Goal: Task Accomplishment & Management: Use online tool/utility

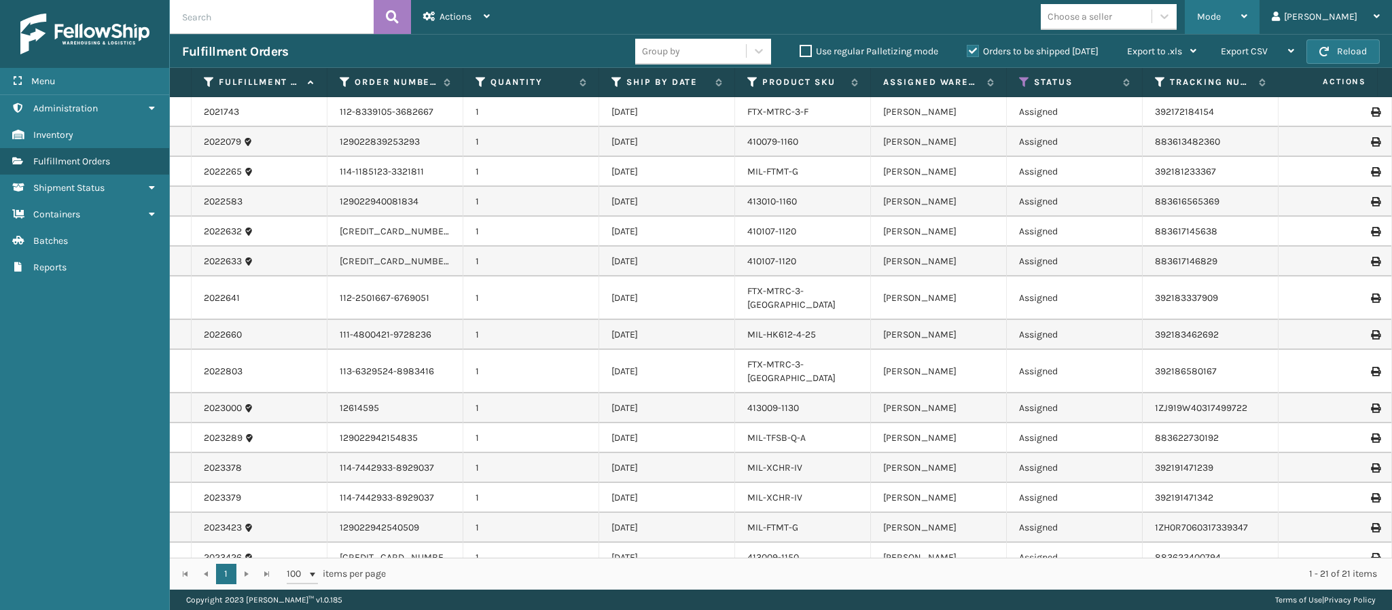
click at [1247, 9] on div "Mode" at bounding box center [1222, 17] width 50 height 34
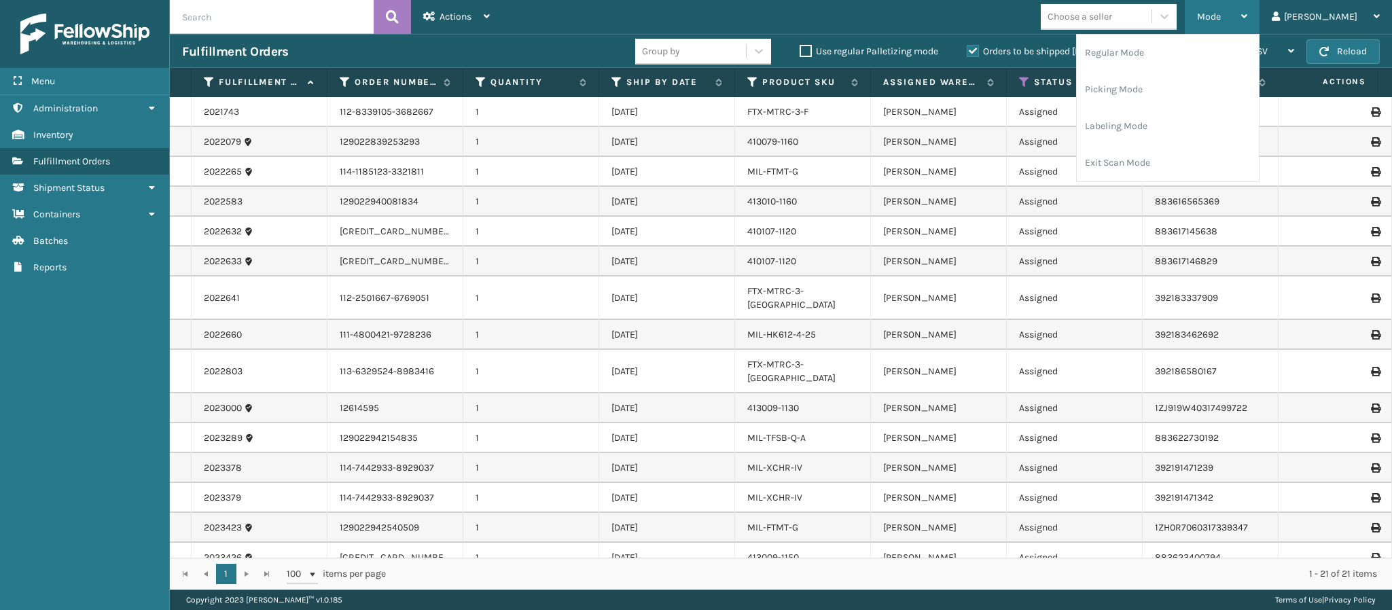
click at [1247, 16] on icon at bounding box center [1244, 17] width 6 height 10
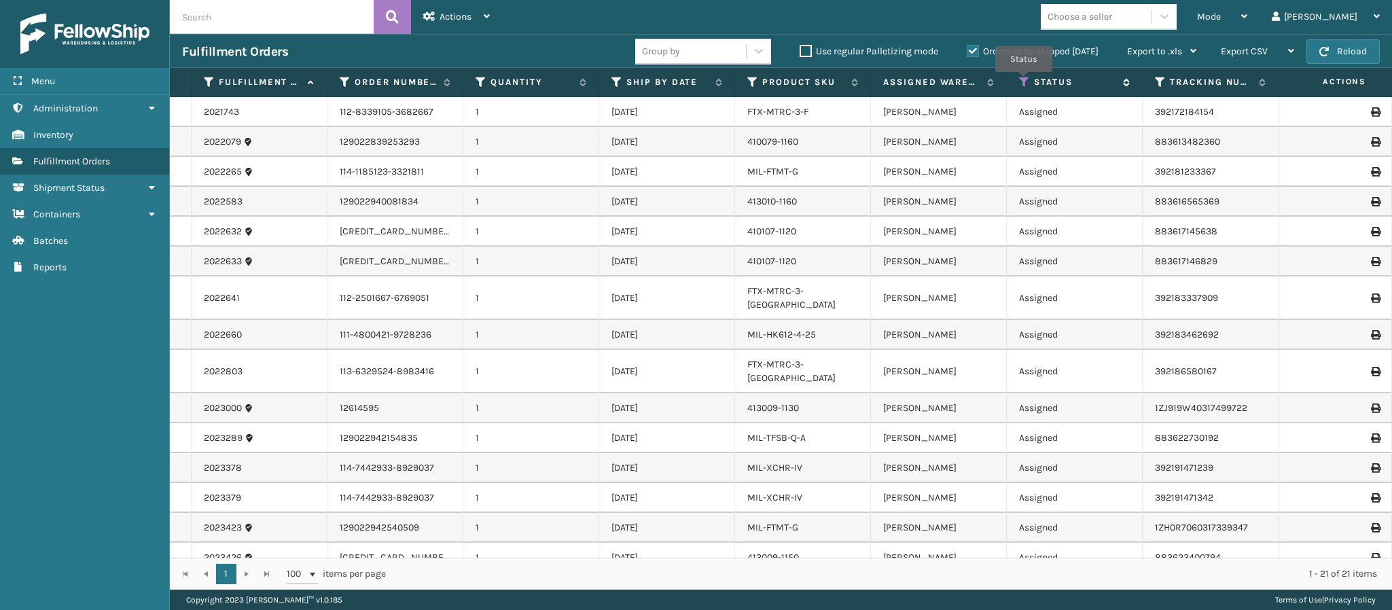
click at [1024, 82] on icon at bounding box center [1024, 82] width 11 height 12
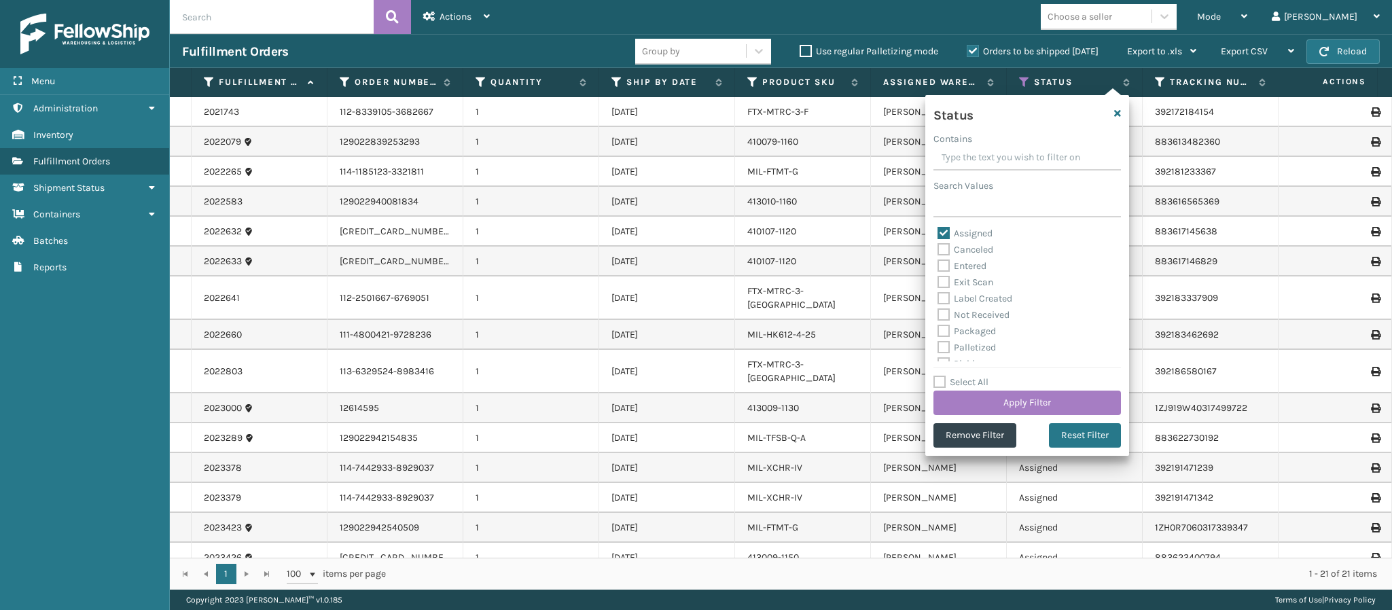
click at [940, 235] on label "Assigned" at bounding box center [964, 234] width 55 height 12
click at [938, 234] on input "Assigned" at bounding box center [937, 230] width 1 height 9
checkbox input "false"
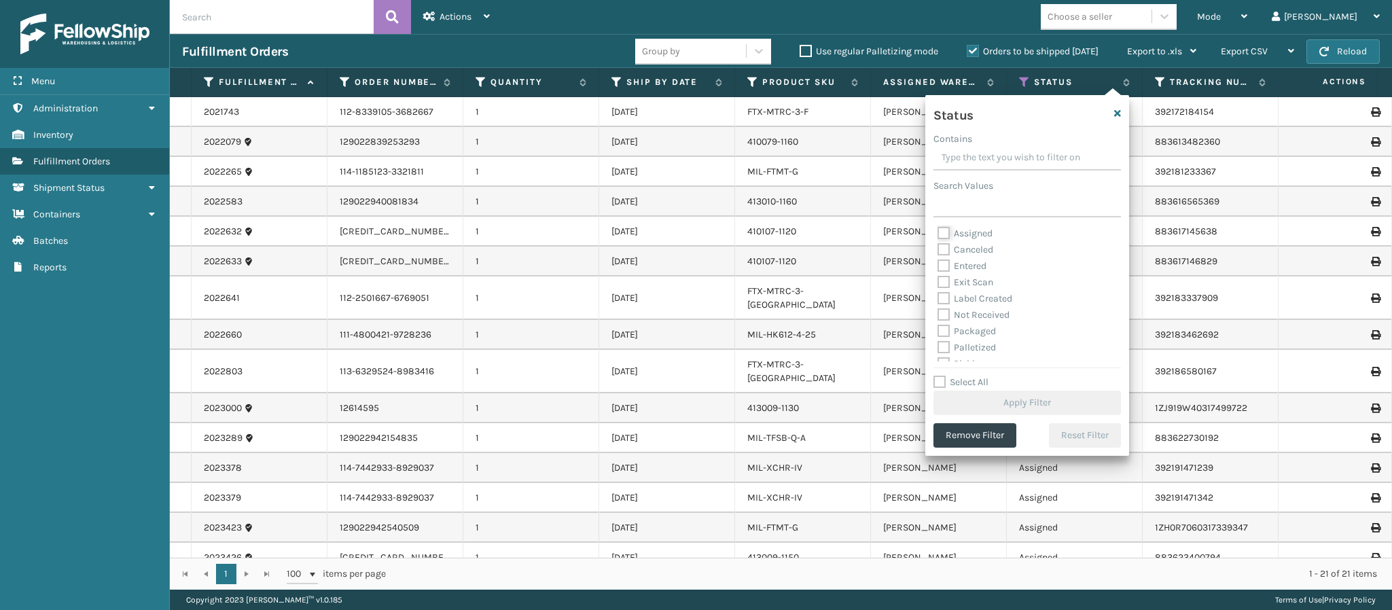
scroll to position [75, 0]
click at [944, 285] on label "Picking" at bounding box center [961, 289] width 48 height 12
click at [938, 285] on input "Picking" at bounding box center [937, 285] width 1 height 9
checkbox input "true"
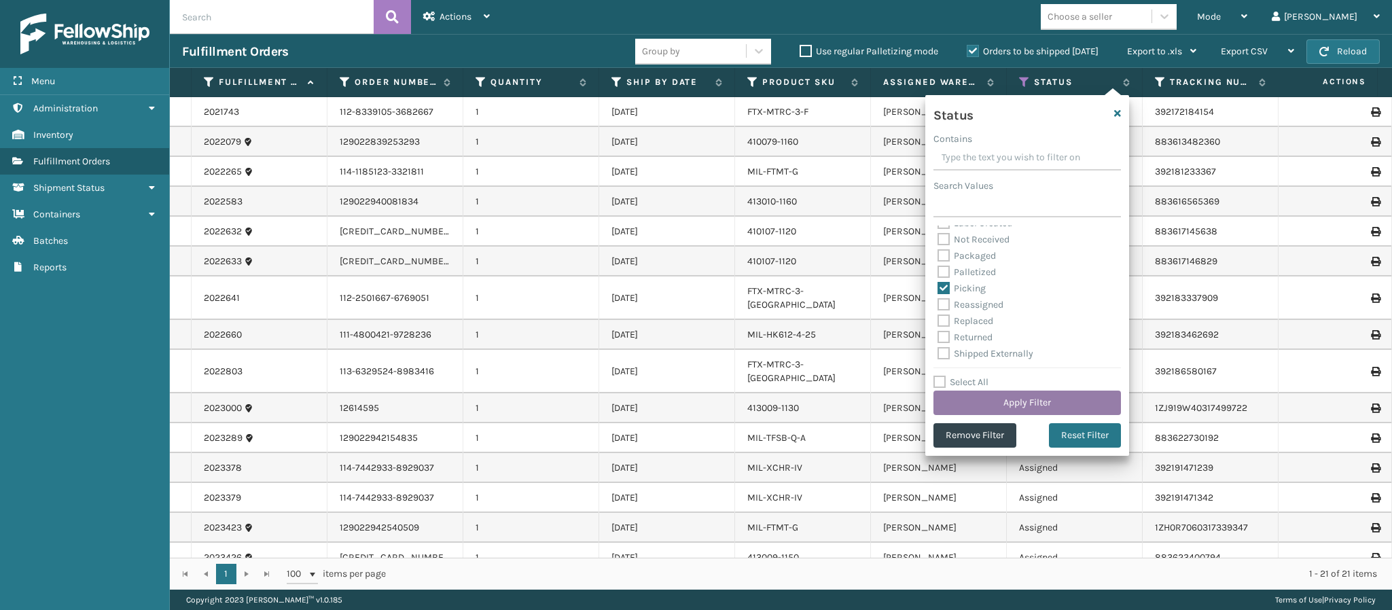
click at [1018, 399] on button "Apply Filter" at bounding box center [1026, 403] width 187 height 24
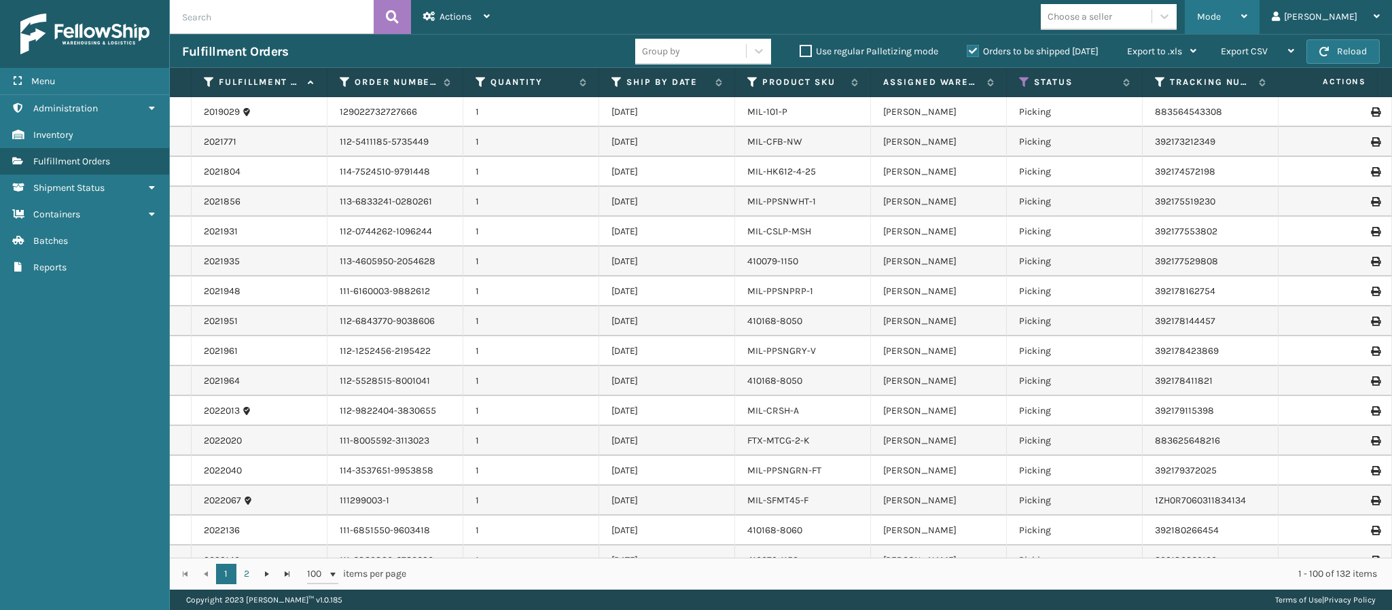
click at [1247, 19] on div "Mode" at bounding box center [1222, 17] width 50 height 34
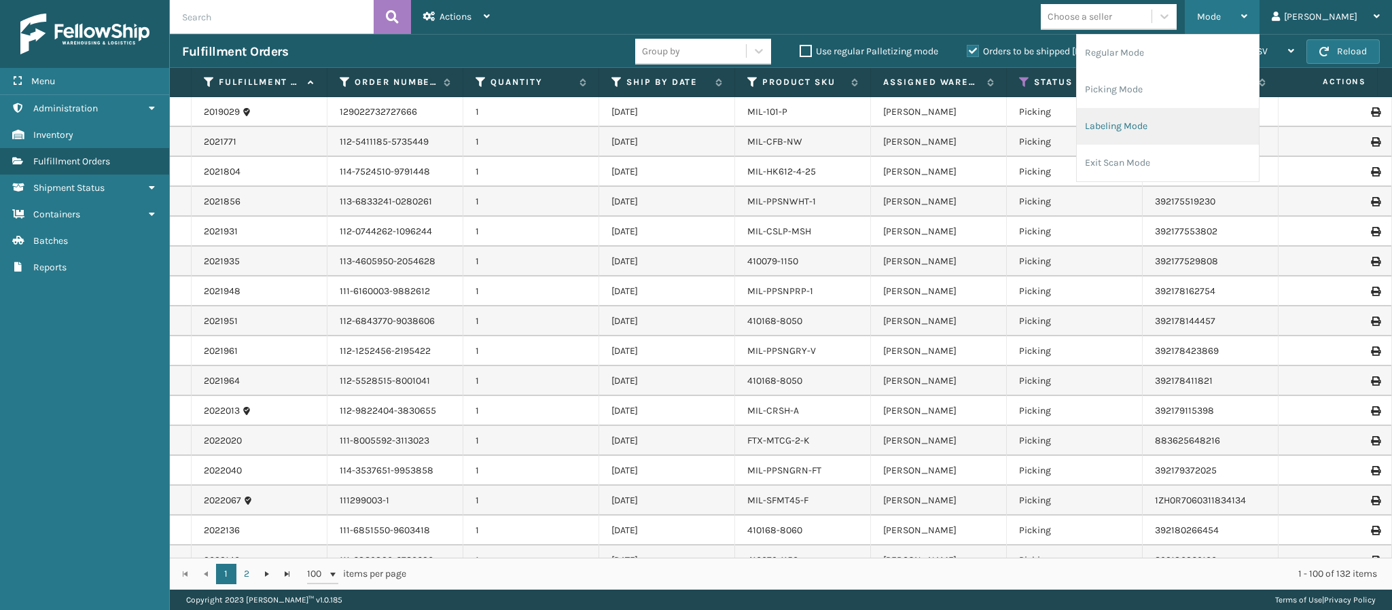
click at [1166, 134] on li "Labeling Mode" at bounding box center [1168, 126] width 182 height 37
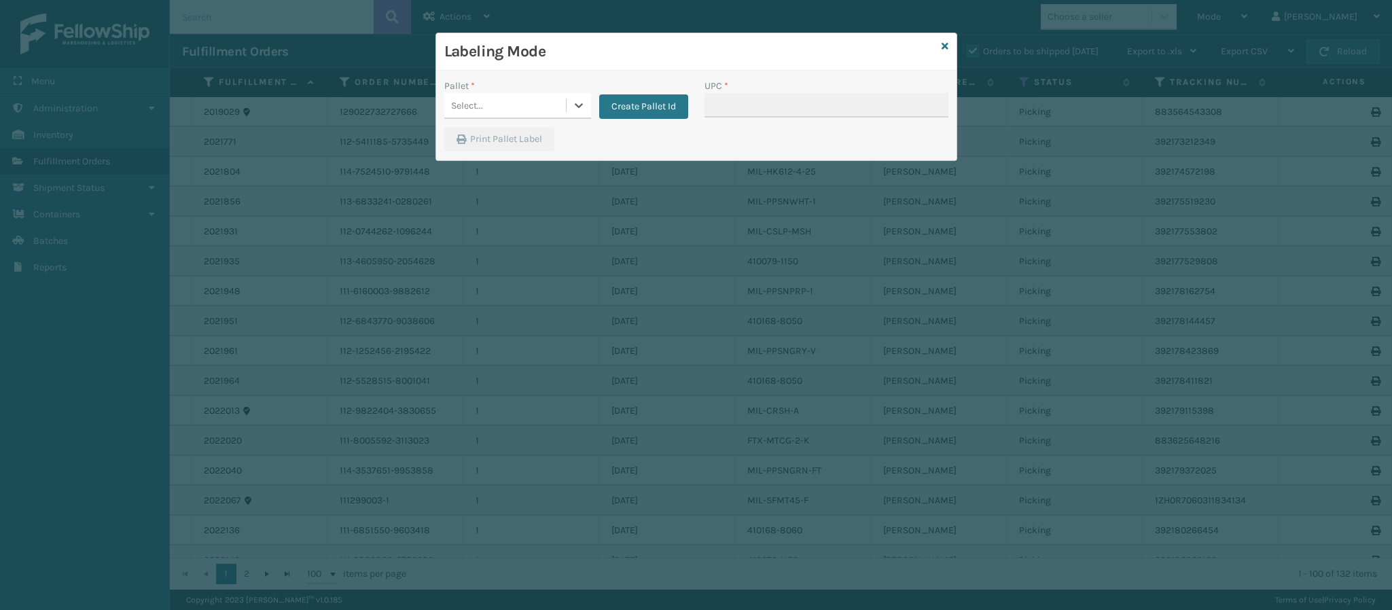
click at [571, 93] on div at bounding box center [578, 105] width 25 height 24
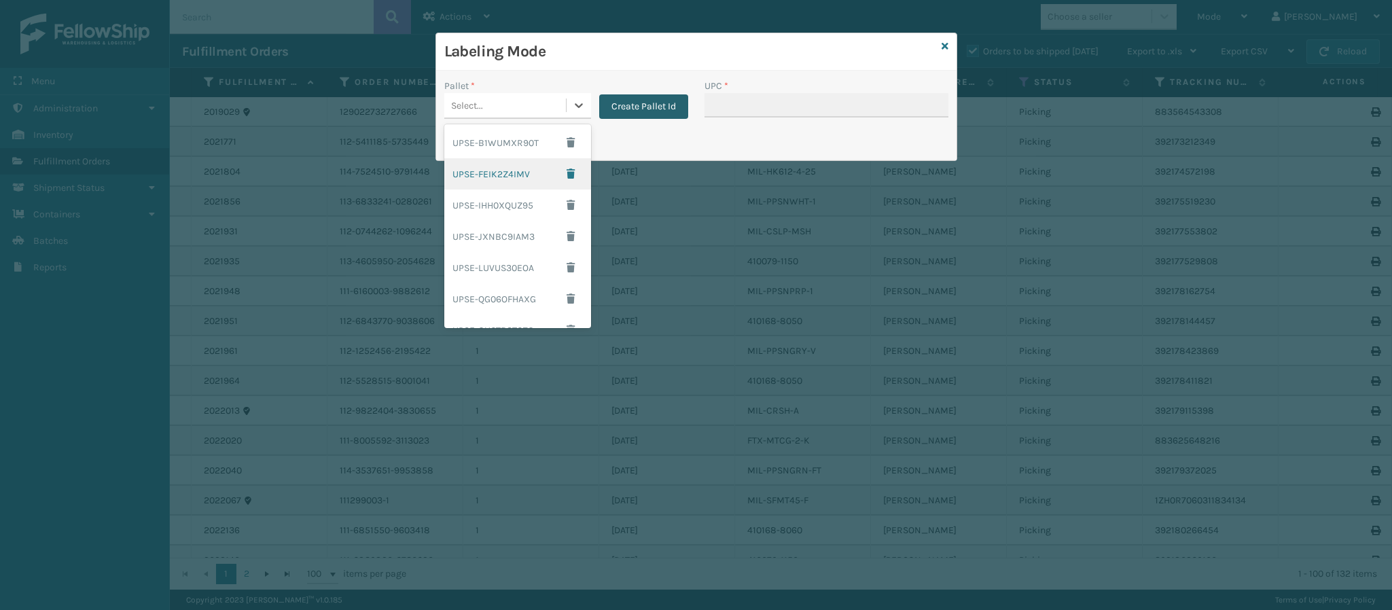
click at [634, 104] on button "Create Pallet Id" at bounding box center [643, 106] width 89 height 24
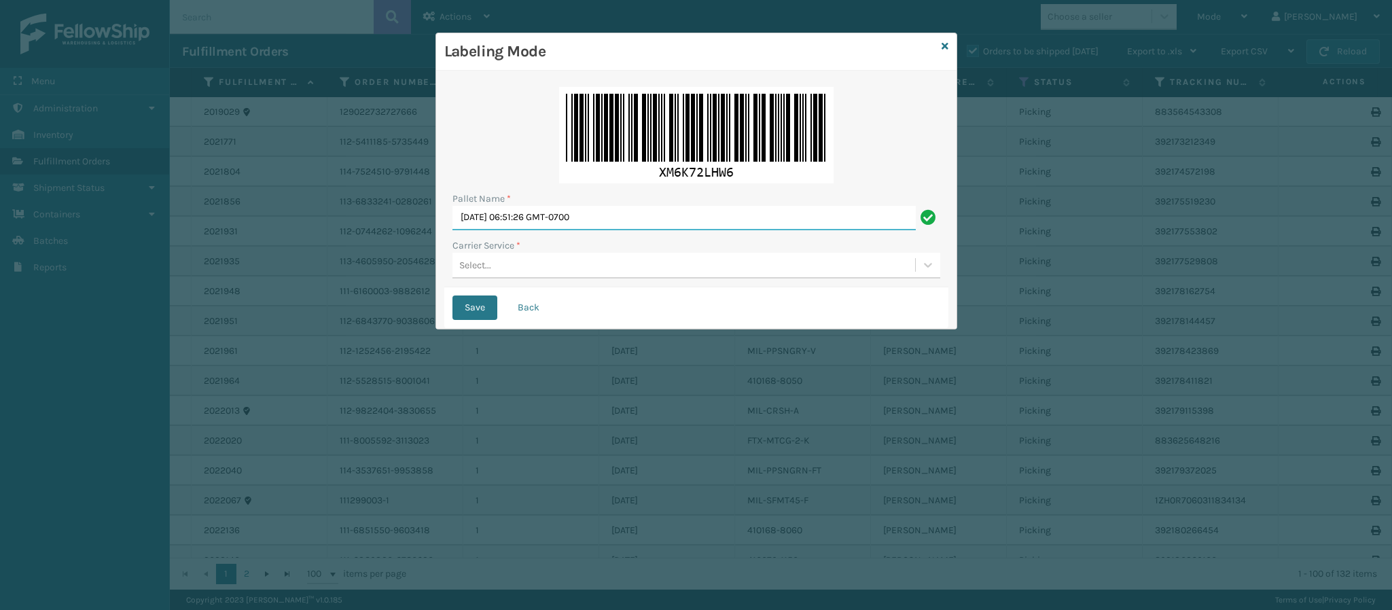
click at [664, 216] on input "[DATE] 06:51:26 GMT-0700" at bounding box center [683, 218] width 463 height 24
drag, startPoint x: 643, startPoint y: 288, endPoint x: 649, endPoint y: 267, distance: 21.9
click at [646, 280] on form "Pallet Name * Fed Ex Ground Carrier Service * Select... Save Back" at bounding box center [696, 203] width 504 height 249
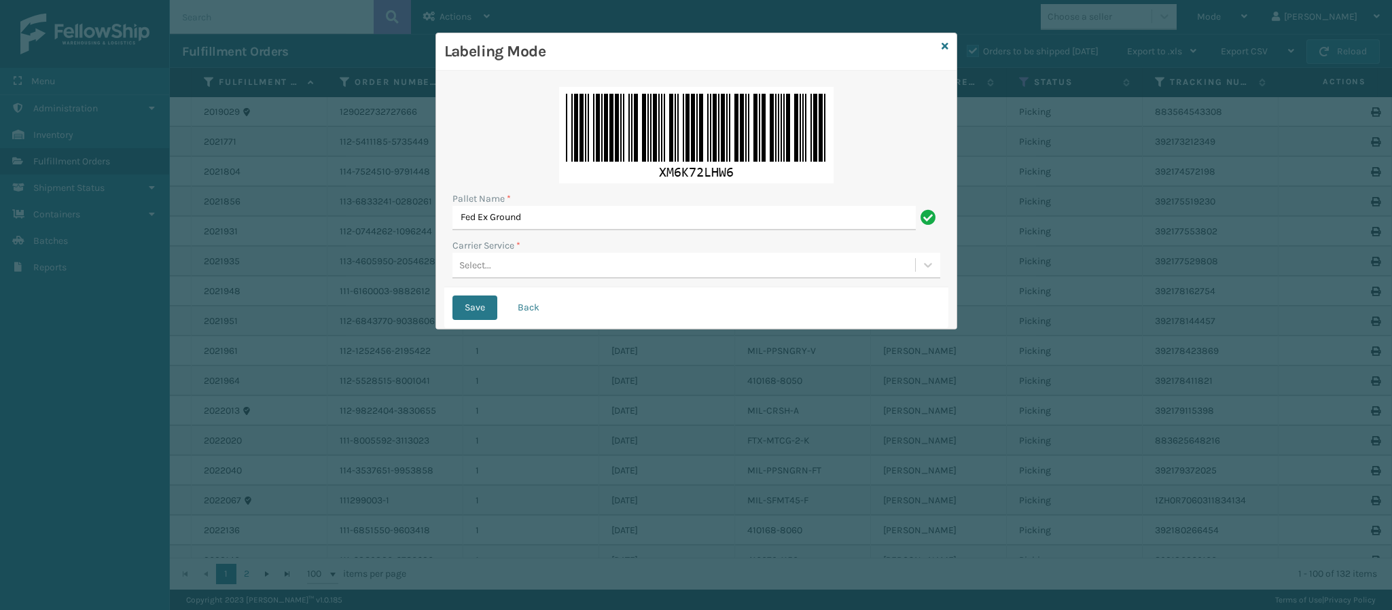
click at [649, 265] on div "Select..." at bounding box center [683, 265] width 463 height 22
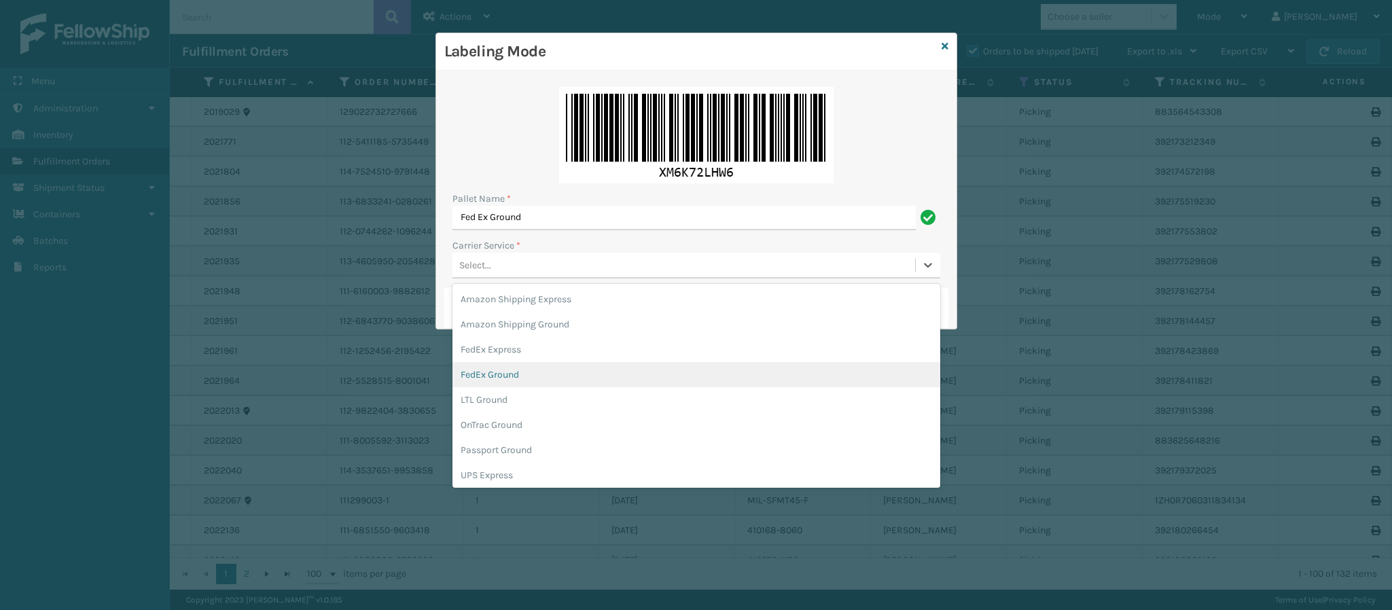
click at [549, 367] on div "FedEx Ground" at bounding box center [696, 374] width 488 height 25
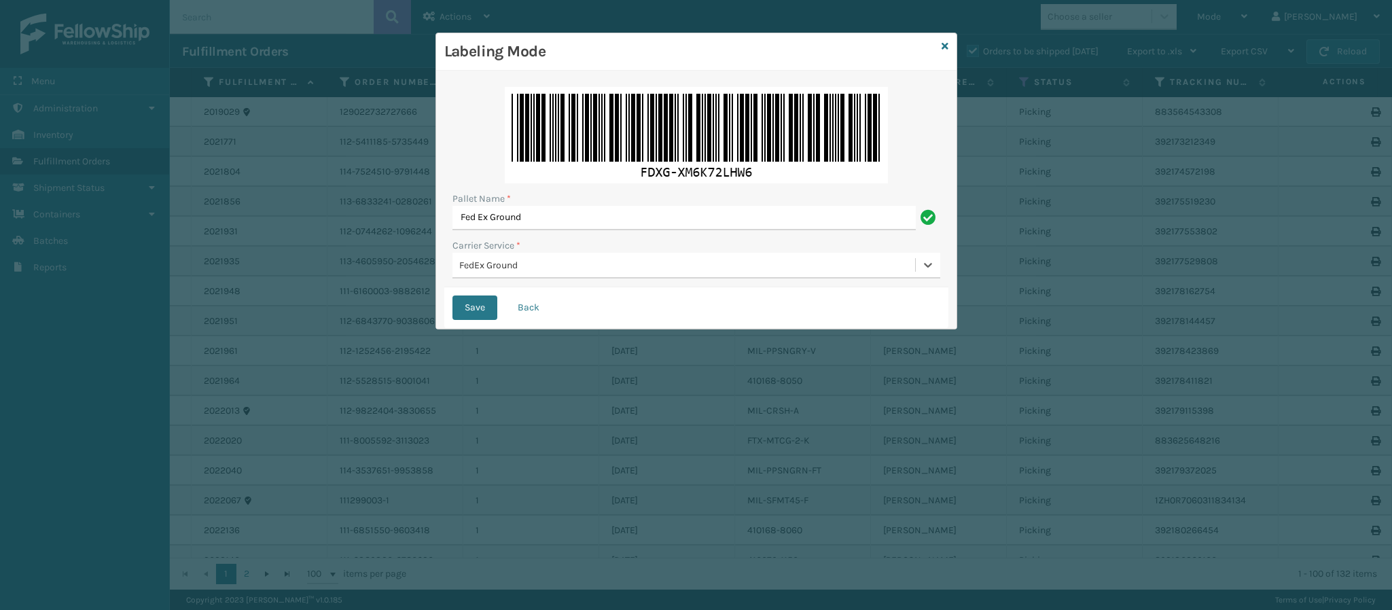
click at [626, 198] on div "Pallet Name *" at bounding box center [696, 199] width 488 height 14
click at [626, 226] on input "Fed Ex Ground" at bounding box center [683, 218] width 463 height 24
click at [626, 225] on input "Fed Ex Ground" at bounding box center [683, 218] width 463 height 24
type input "Fed Ex Ground FEDZ950503"
click at [478, 310] on button "Save" at bounding box center [474, 307] width 45 height 24
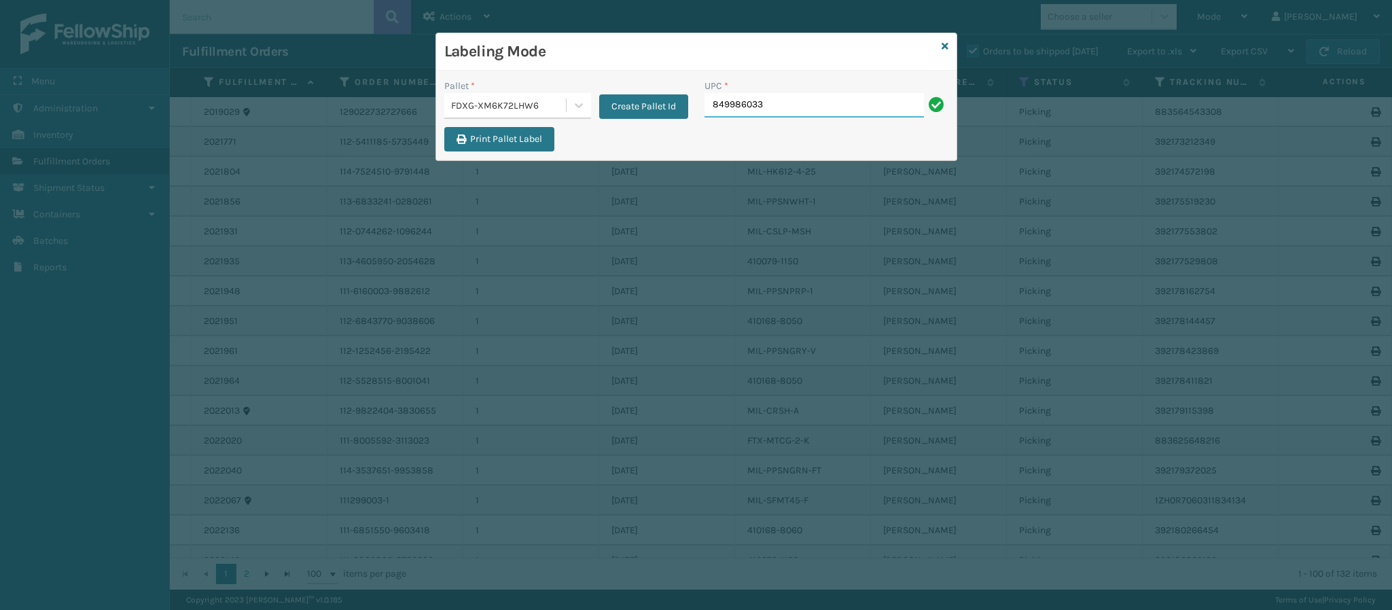
type input "8499860338"
type input "849986033899"
type input "8499860338"
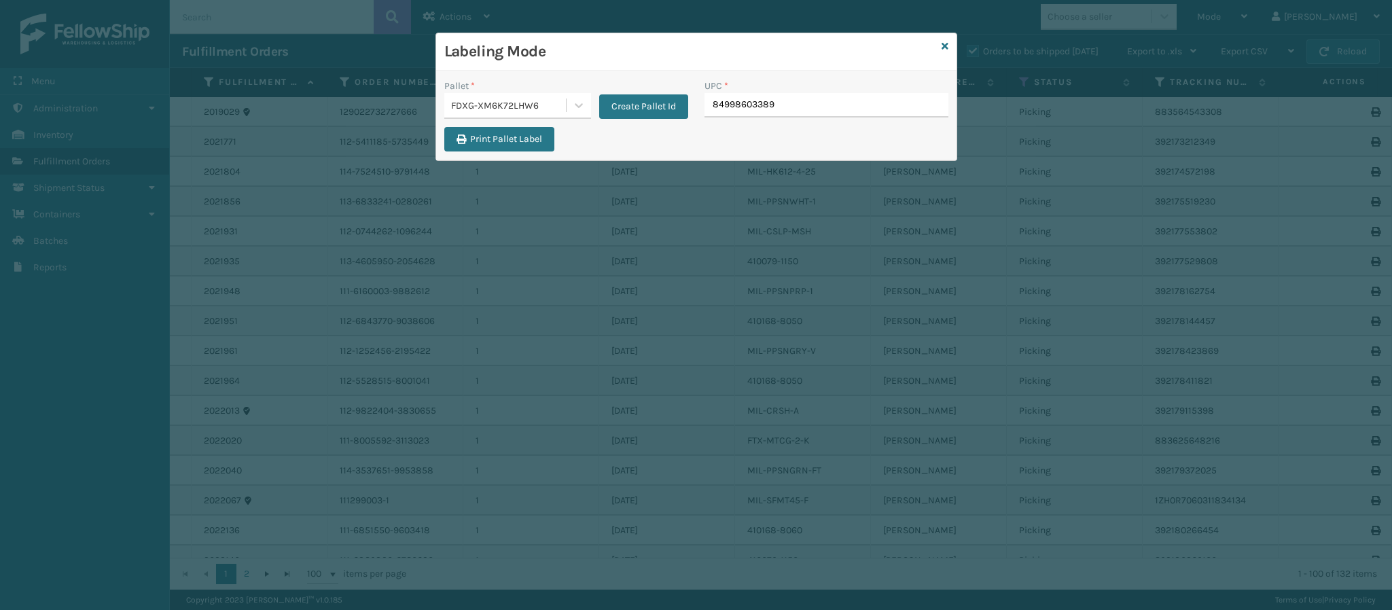
type input "849986033899"
type input "8499860338"
type input "849986033899"
type input "84998603389"
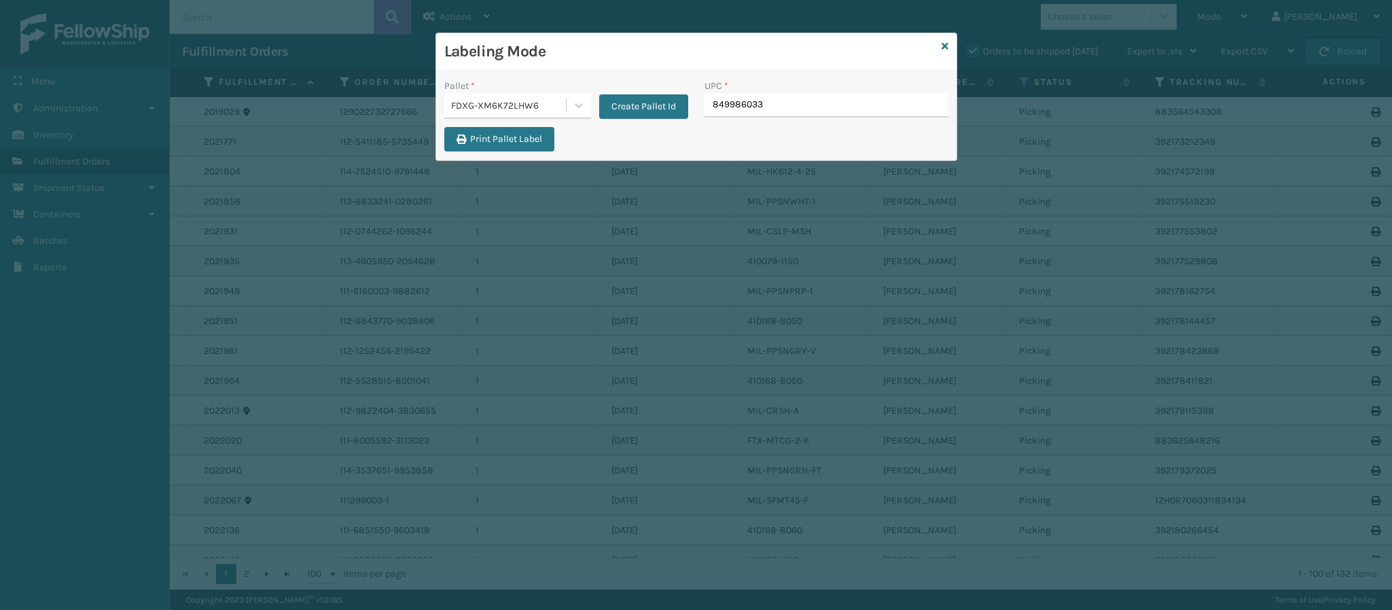
type input "8499860338"
type input "849986033899"
type input "849986033905"
type input "8499860339"
type input "849986033905"
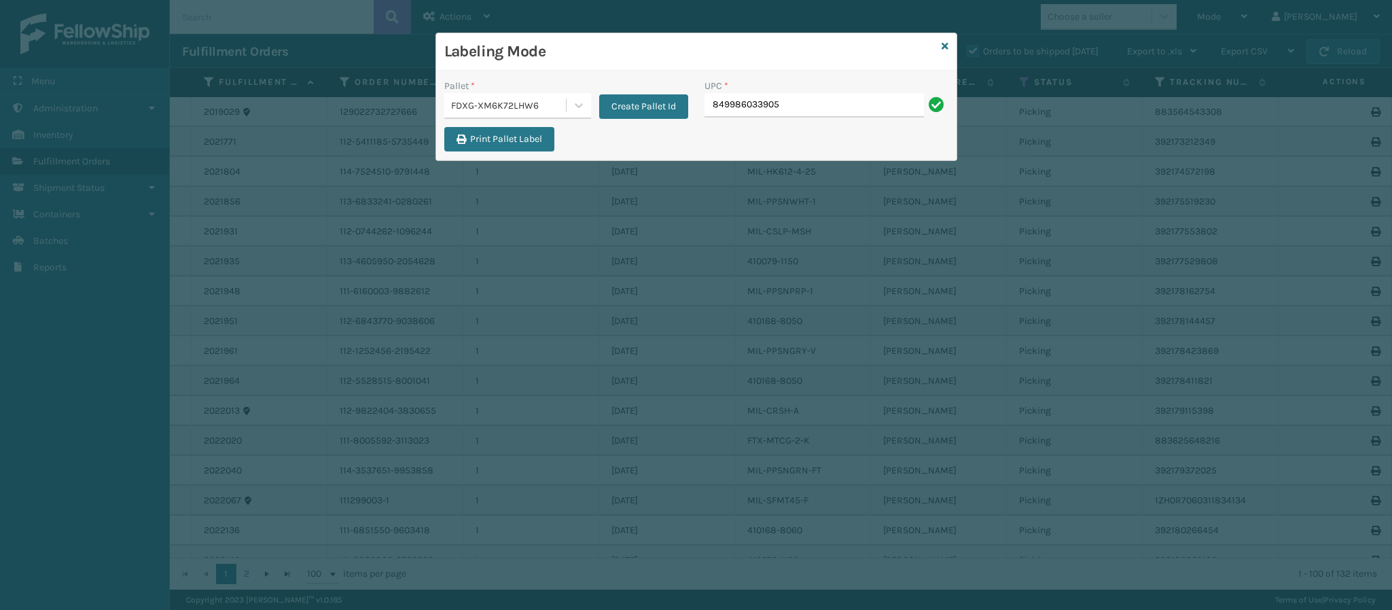
type input "849986033905"
type input "84998603390"
type input "84998603"
type input "849986033905"
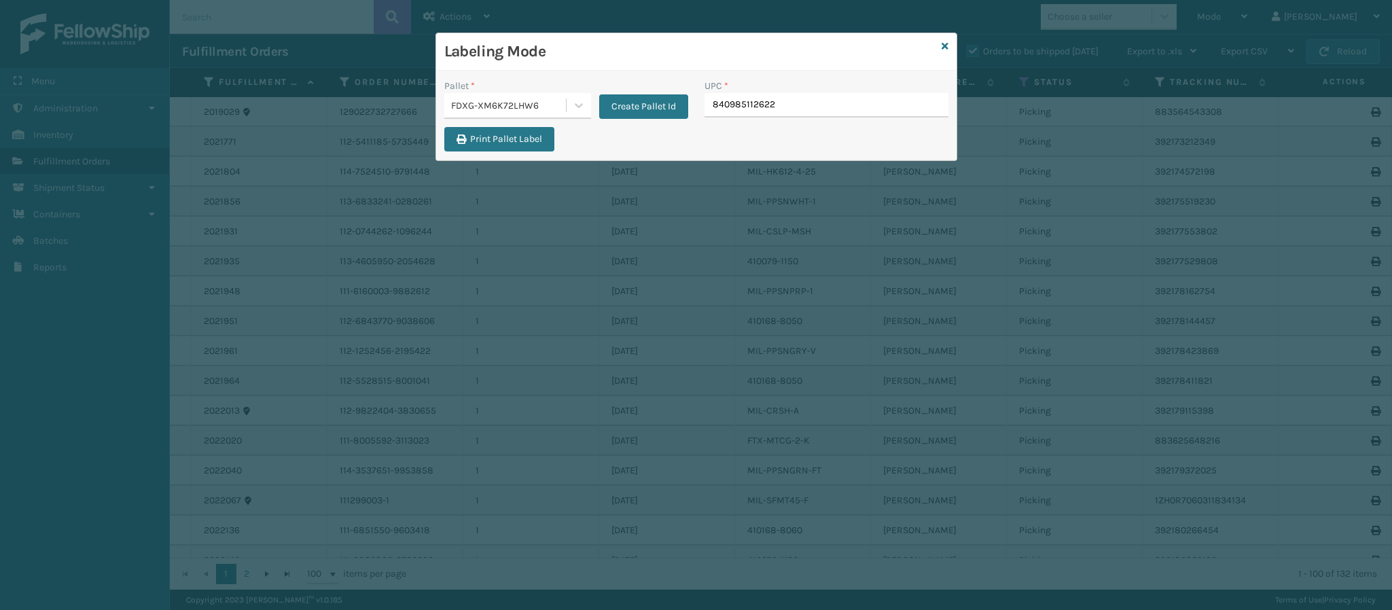
type input "840985112622"
type input "84098511262"
type input "8409851126"
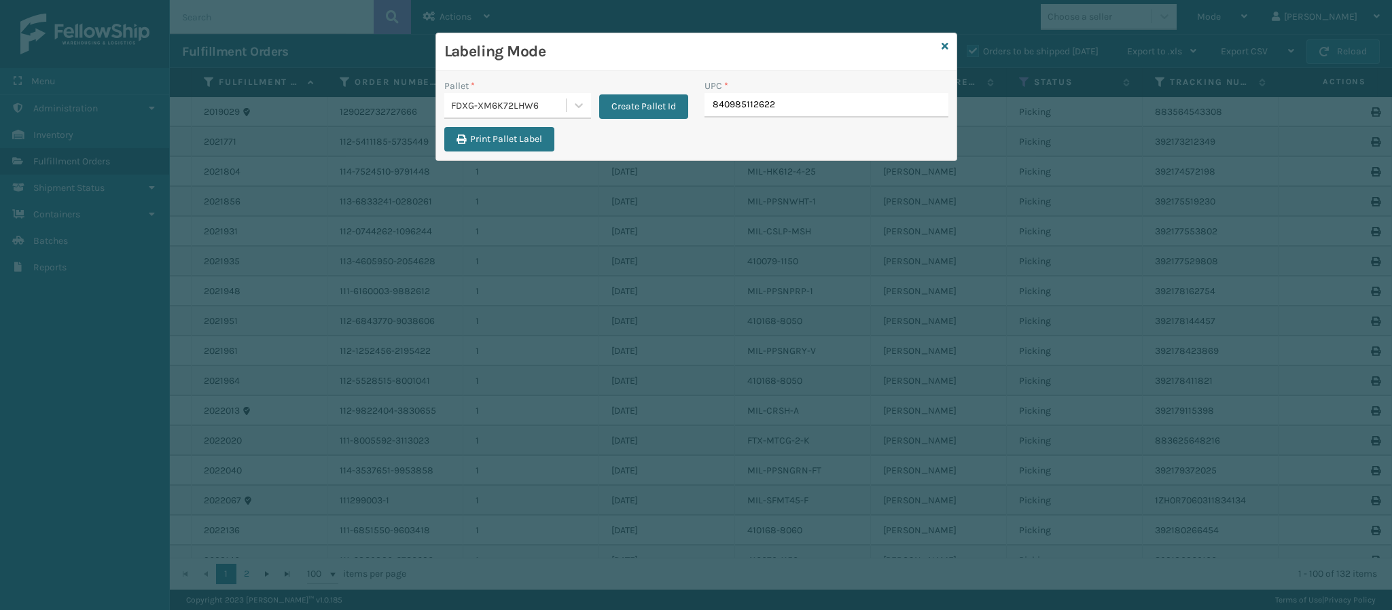
type input "840985112622"
type input "8499860338"
type input "849986033899"
type input "8499860338"
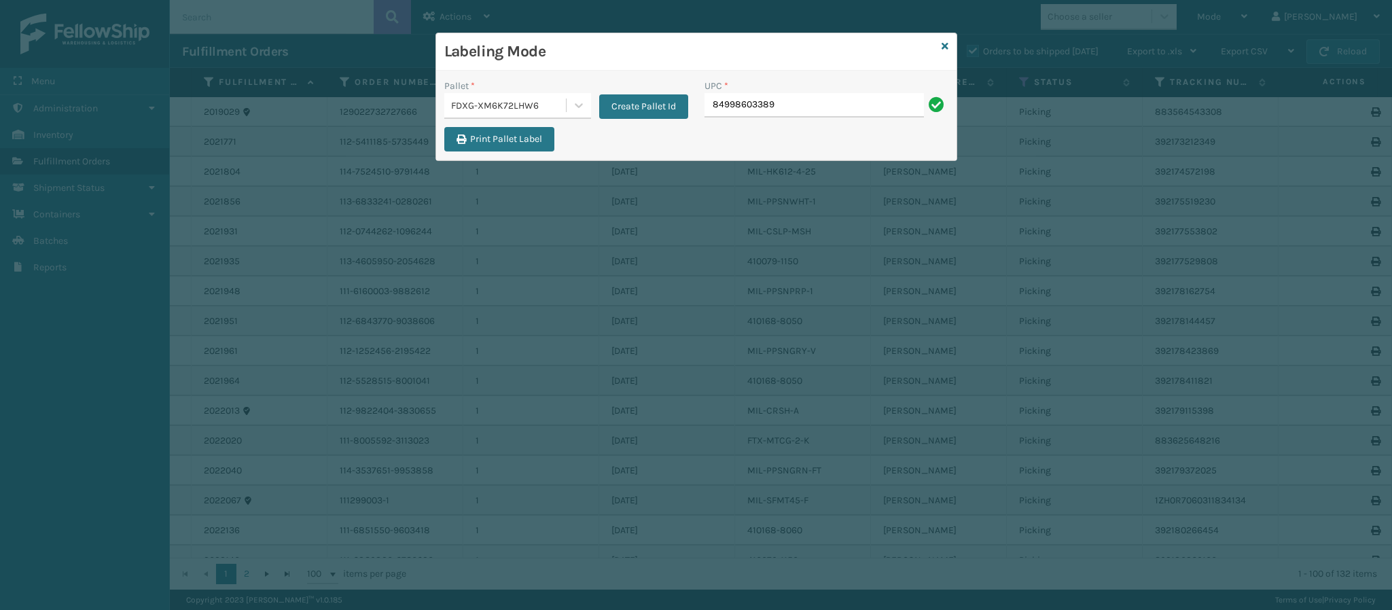
type input "849986033899"
type input "8499"
type input "849986009"
type input "849986009504"
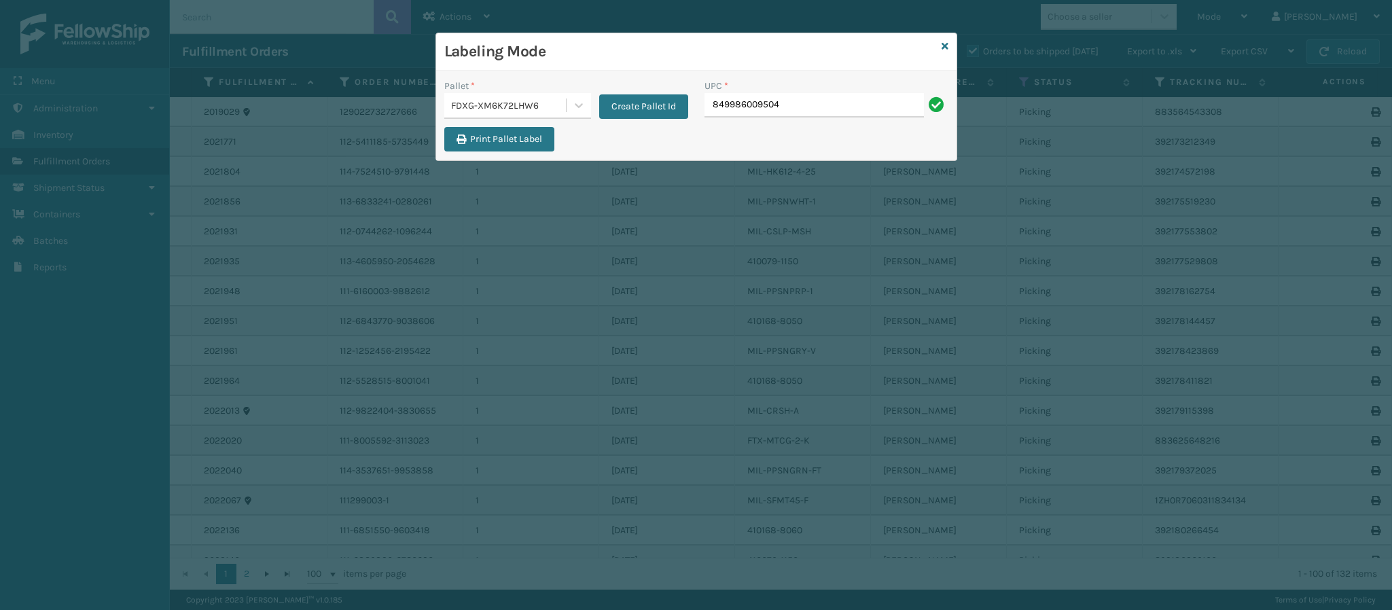
type input "849986009504"
type input "8499860095"
type input "8499860094"
type input "84998600949"
type input "849986009"
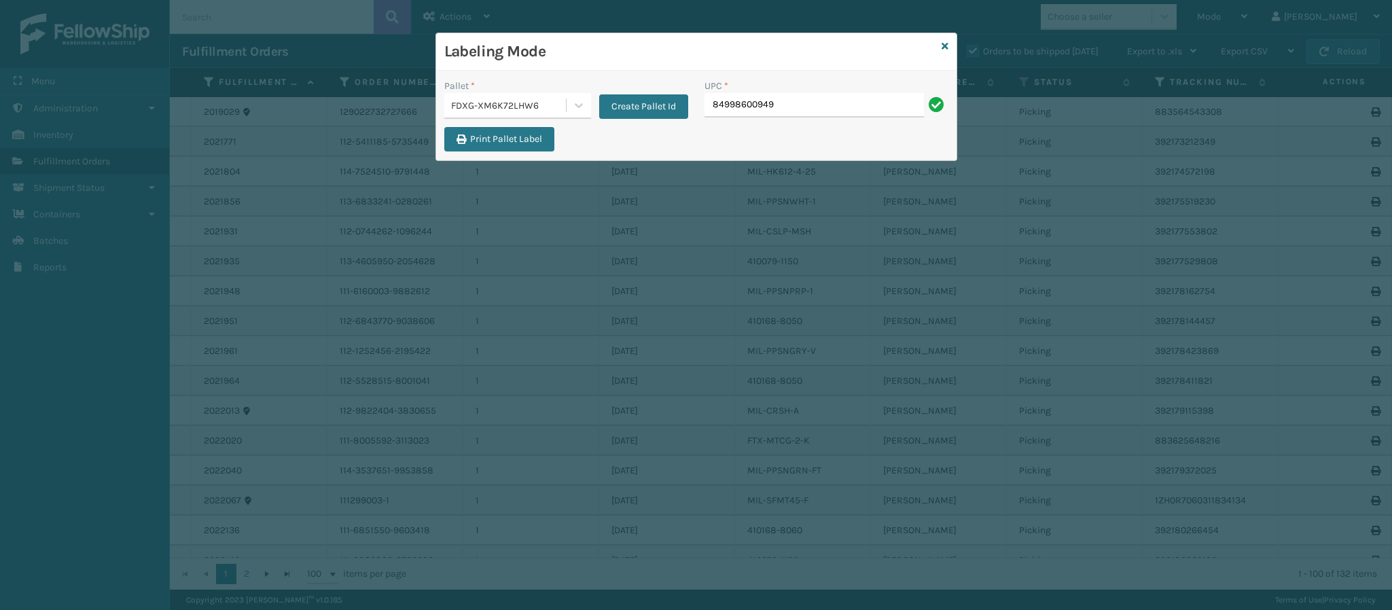
type input "849986009498"
type input "8499860094"
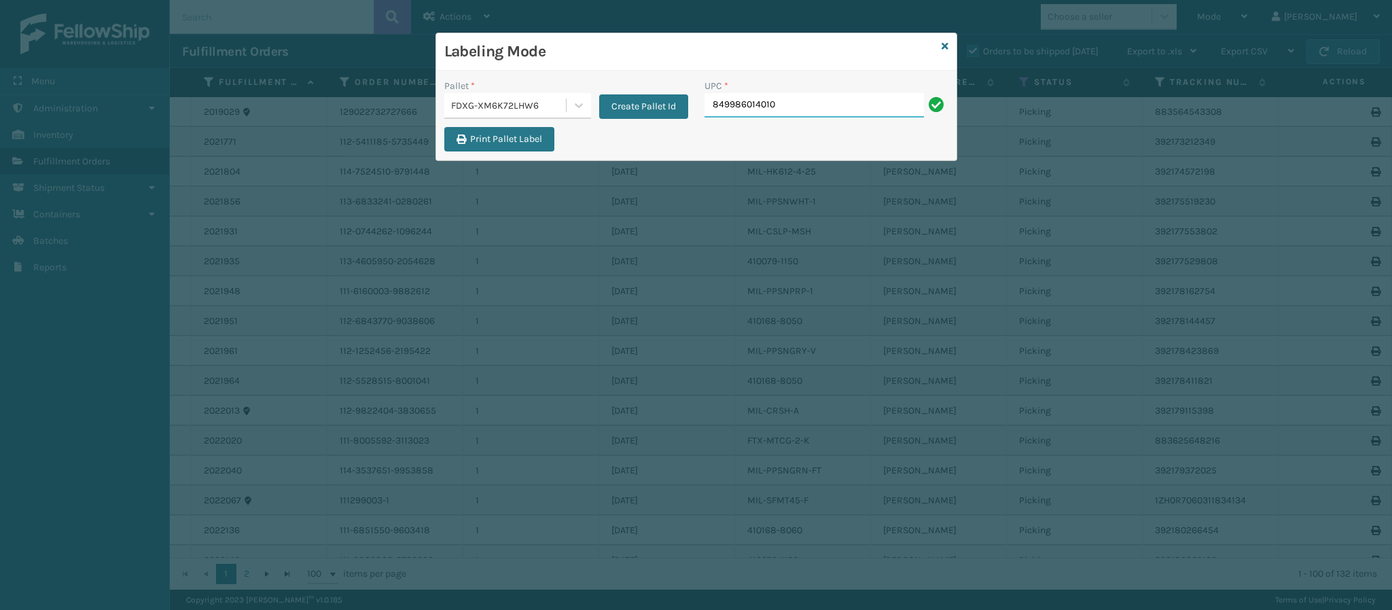
type input "849986014010"
type input "84998601401"
type input "849986014003"
type input "849986009351"
type input "849986014003"
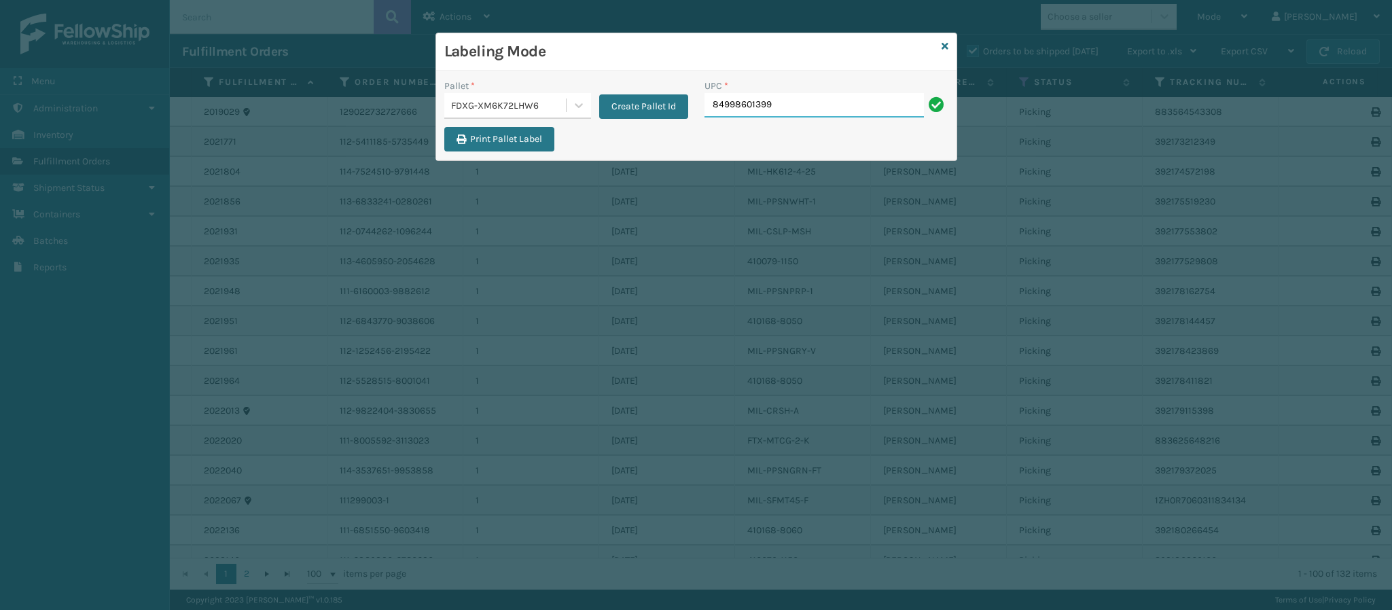
type input "849986013990"
click at [944, 49] on icon at bounding box center [944, 46] width 7 height 10
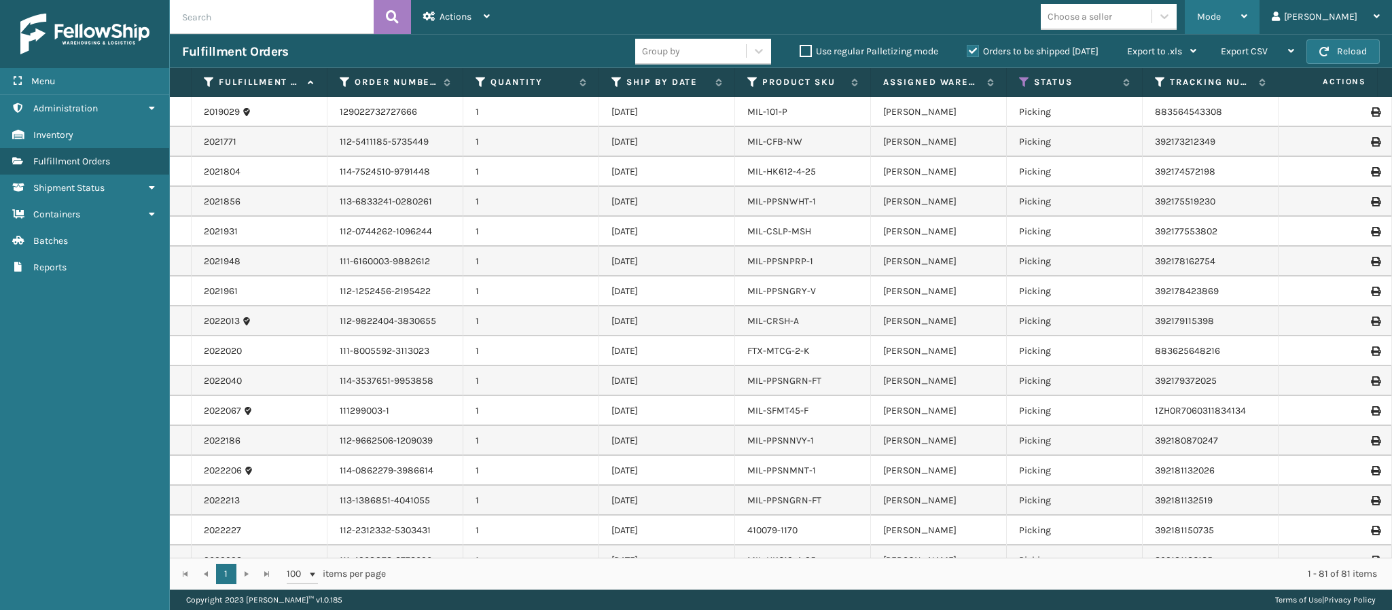
click at [1221, 14] on span "Mode" at bounding box center [1209, 17] width 24 height 12
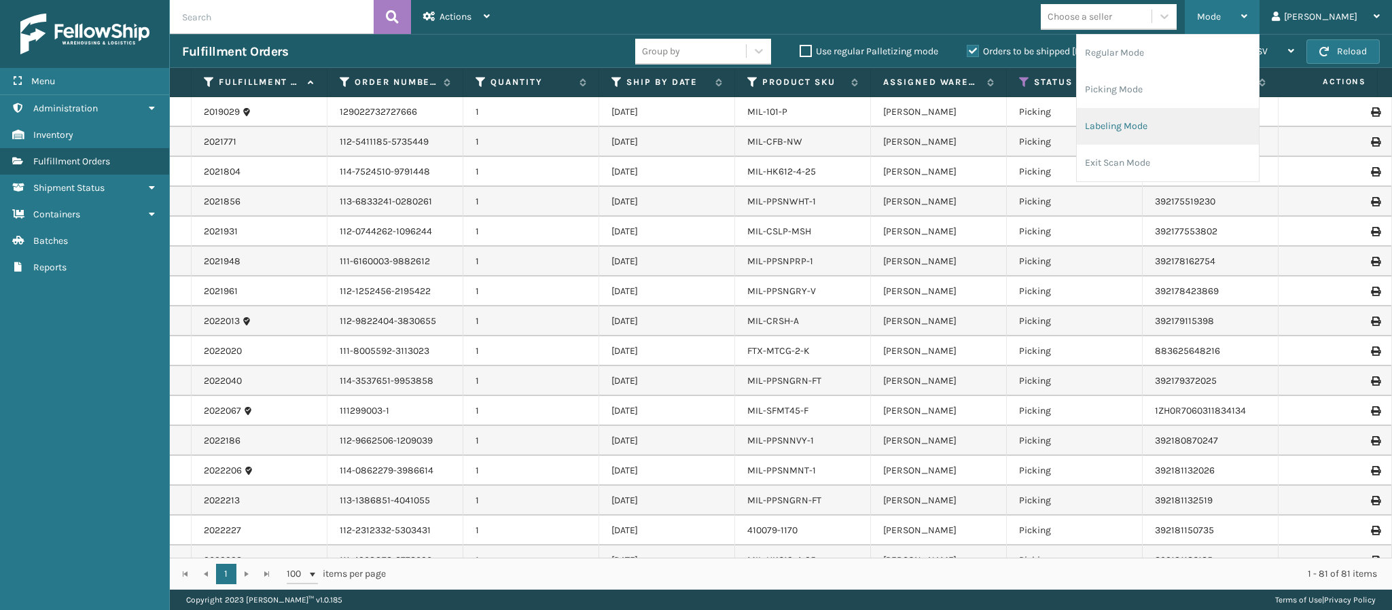
click at [1156, 124] on li "Labeling Mode" at bounding box center [1168, 126] width 182 height 37
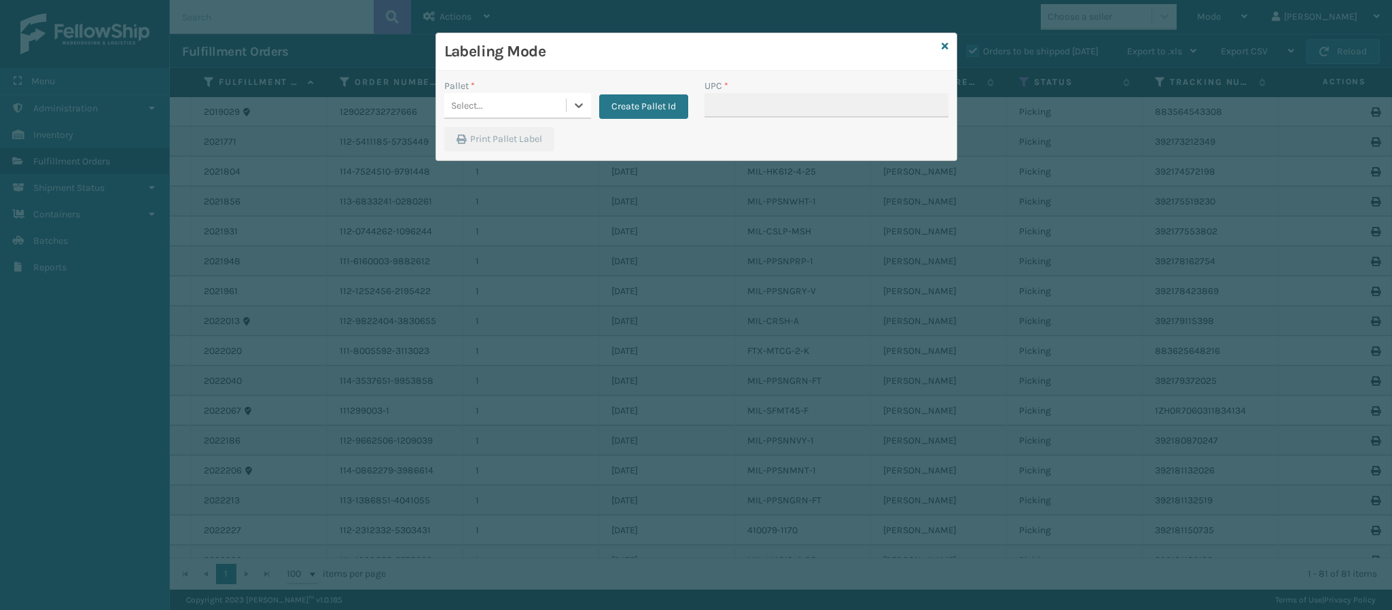
click at [487, 111] on div "Select..." at bounding box center [505, 105] width 122 height 22
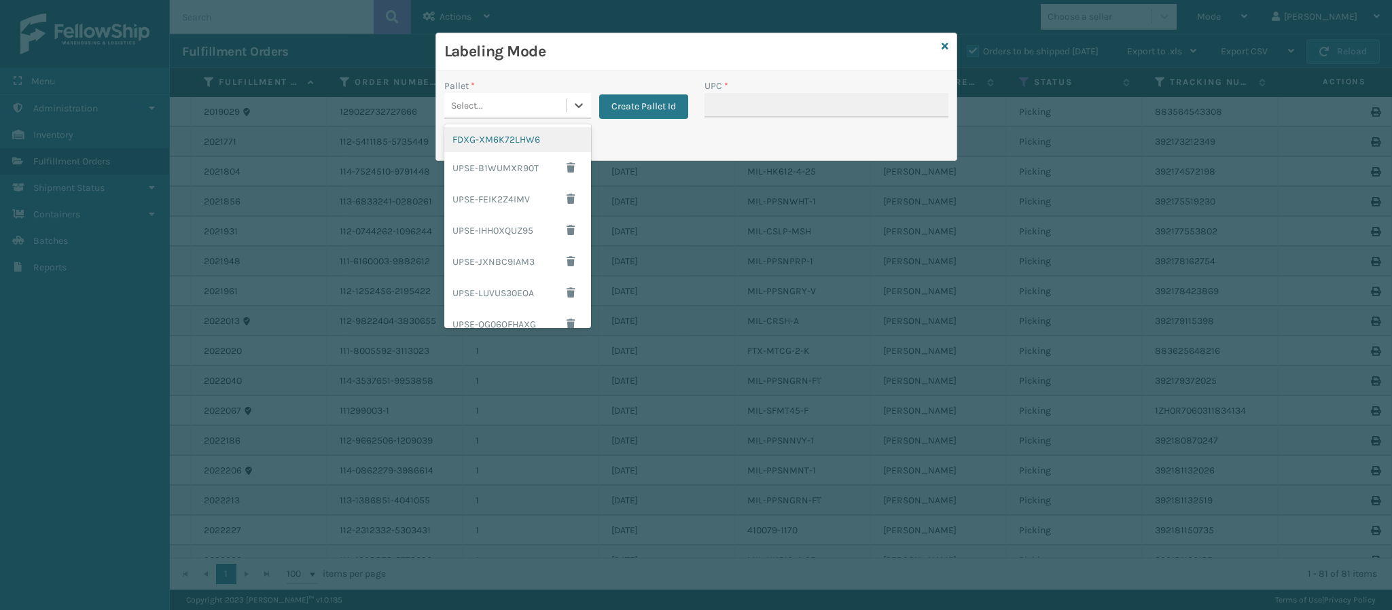
click at [479, 149] on div "FDXG-XM6K72LHW6" at bounding box center [517, 139] width 147 height 25
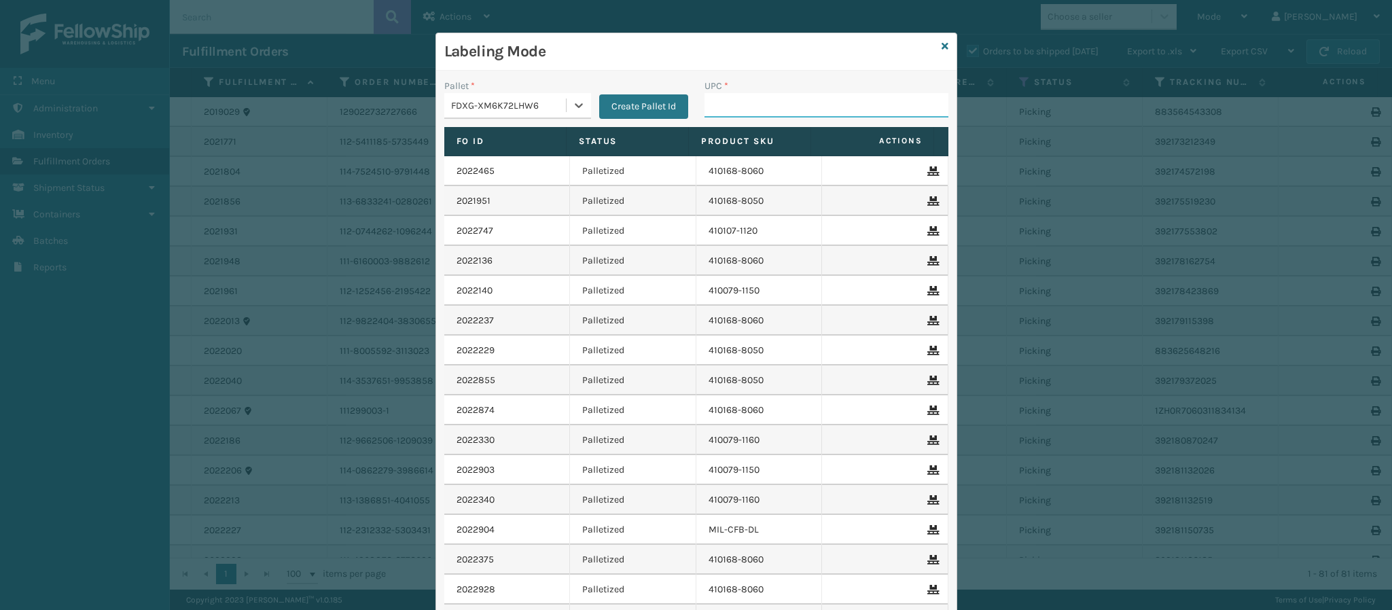
click at [736, 111] on input "UPC *" at bounding box center [826, 105] width 244 height 24
type input "840985126889"
type input "8409851256"
click at [713, 114] on input "UPC *" at bounding box center [826, 105] width 244 height 24
type input "840985118259"
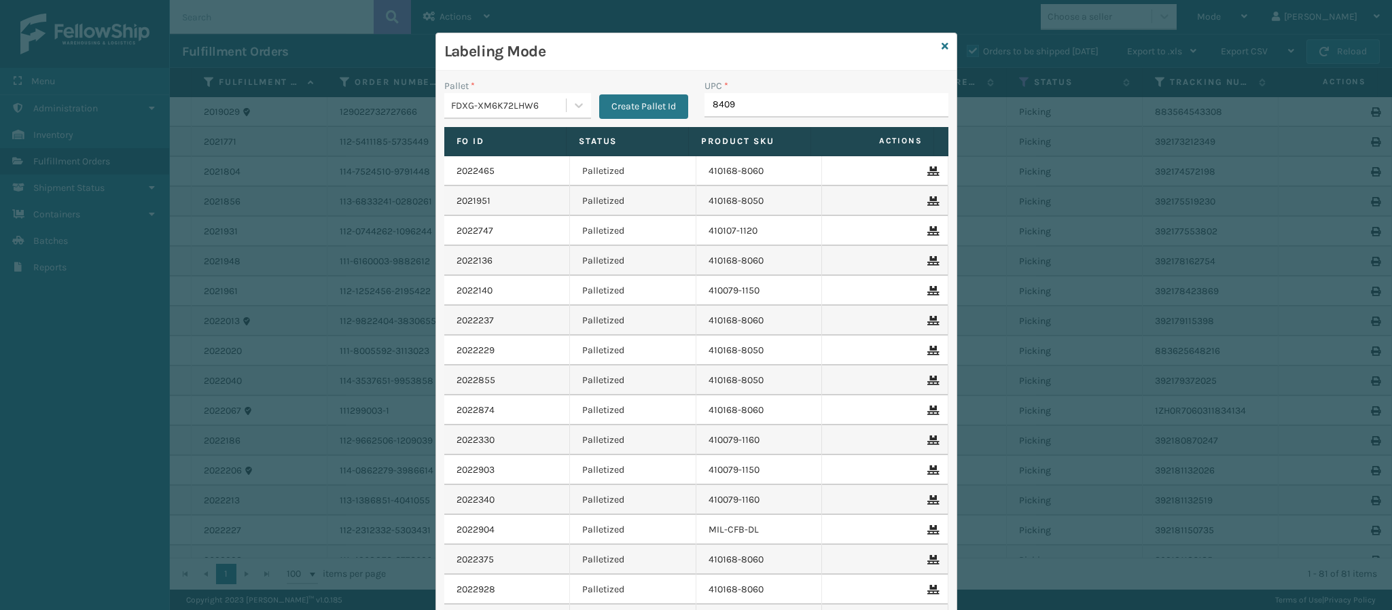
type input "84098"
type input "840985118259"
type input "840"
type input "840985118"
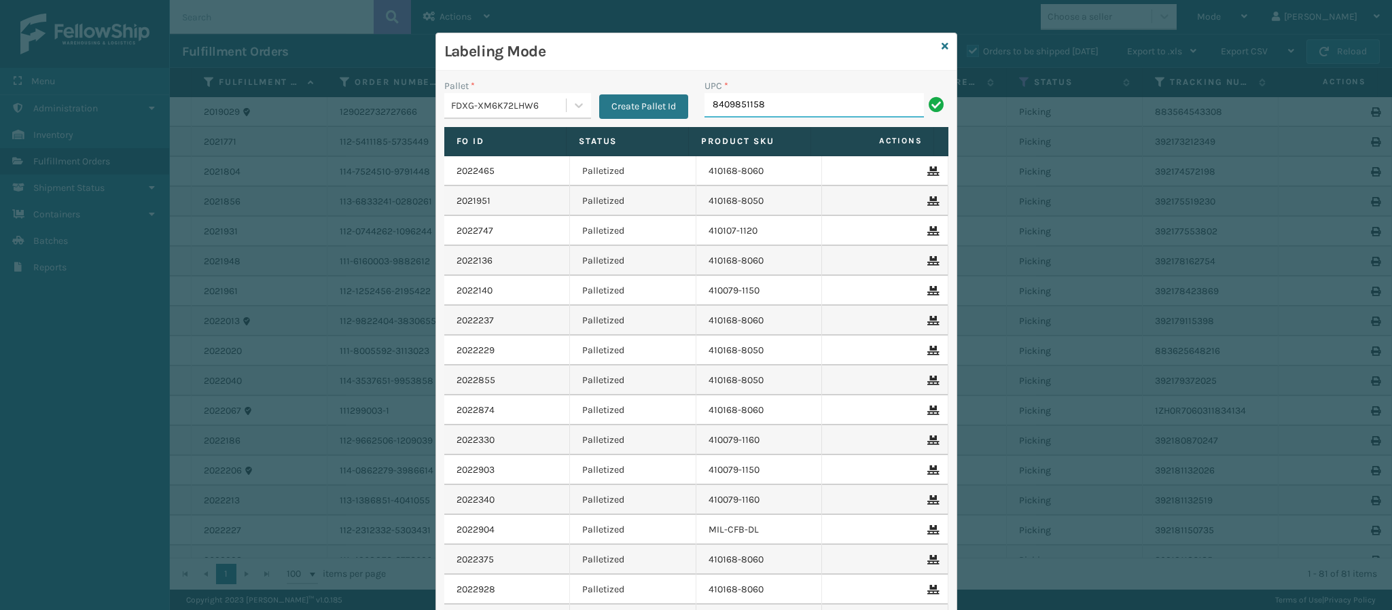
type input "84098511585"
type input "8409851158"
click at [1194, 18] on div "Labeling Mode Pallet * FDXG-XM6K72LHW6 Create Pallet Id UPC * Fo Id Status Prod…" at bounding box center [696, 305] width 1392 height 610
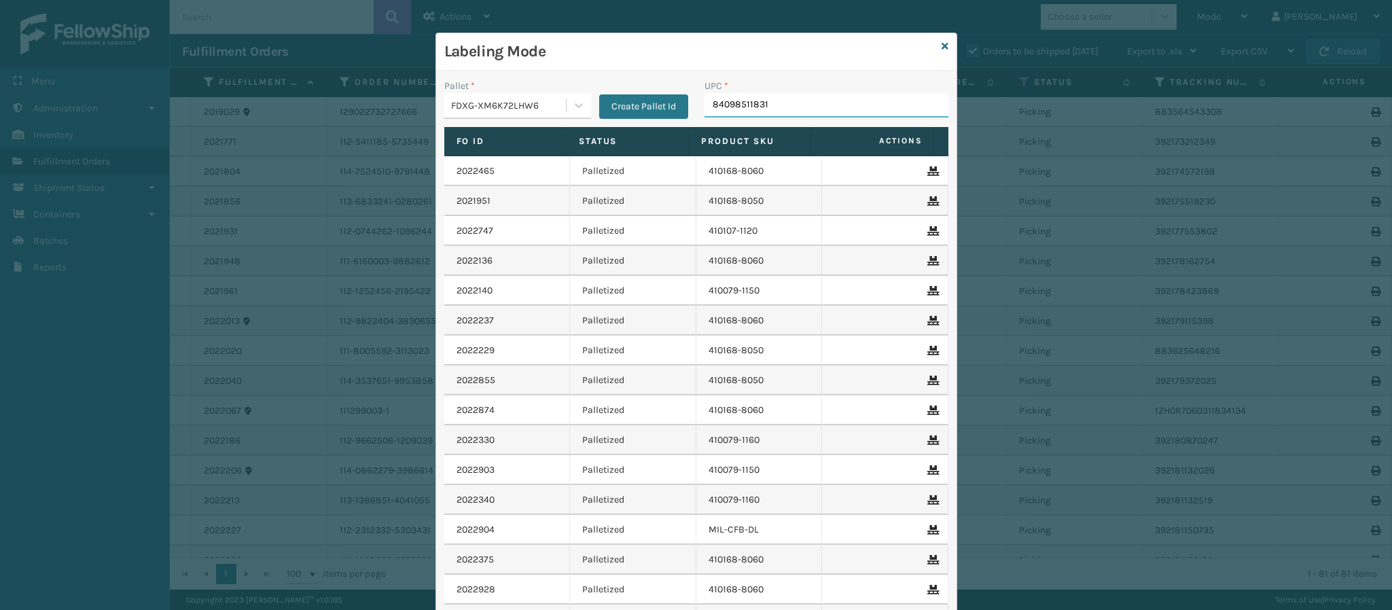
type input "840985118310"
type input "8409851183"
type input "840985118310"
type input "8409851249"
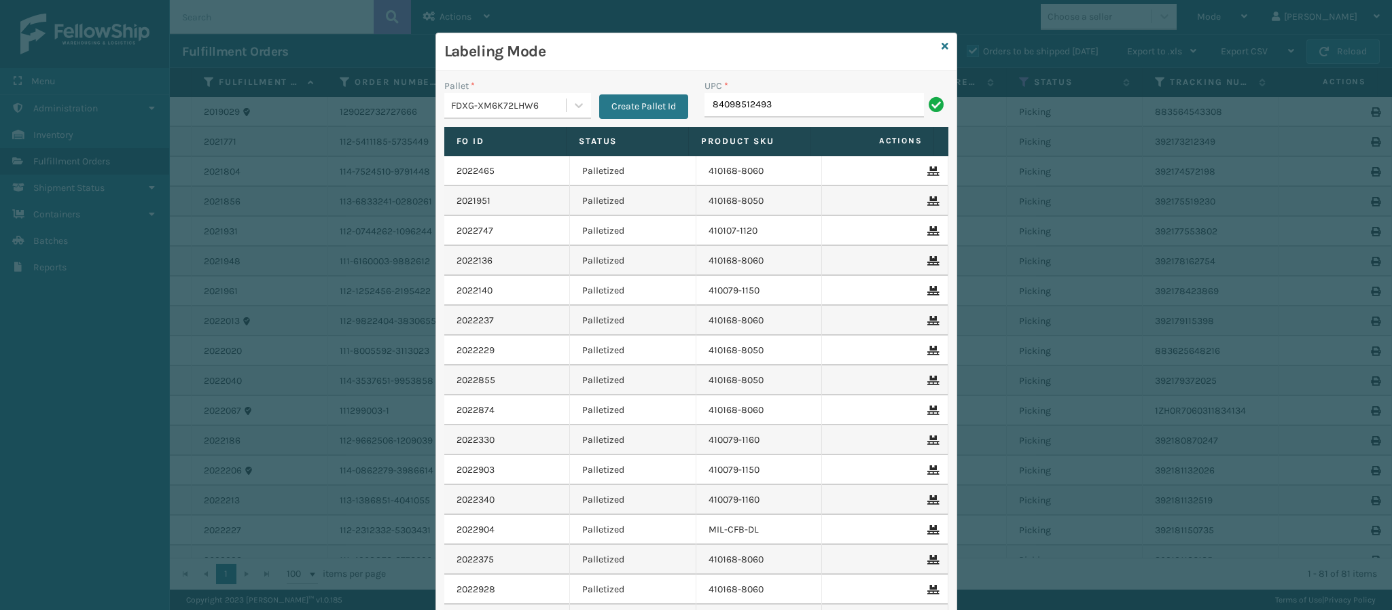
type input "840985124939"
type input "8409851249"
type input "840985124939"
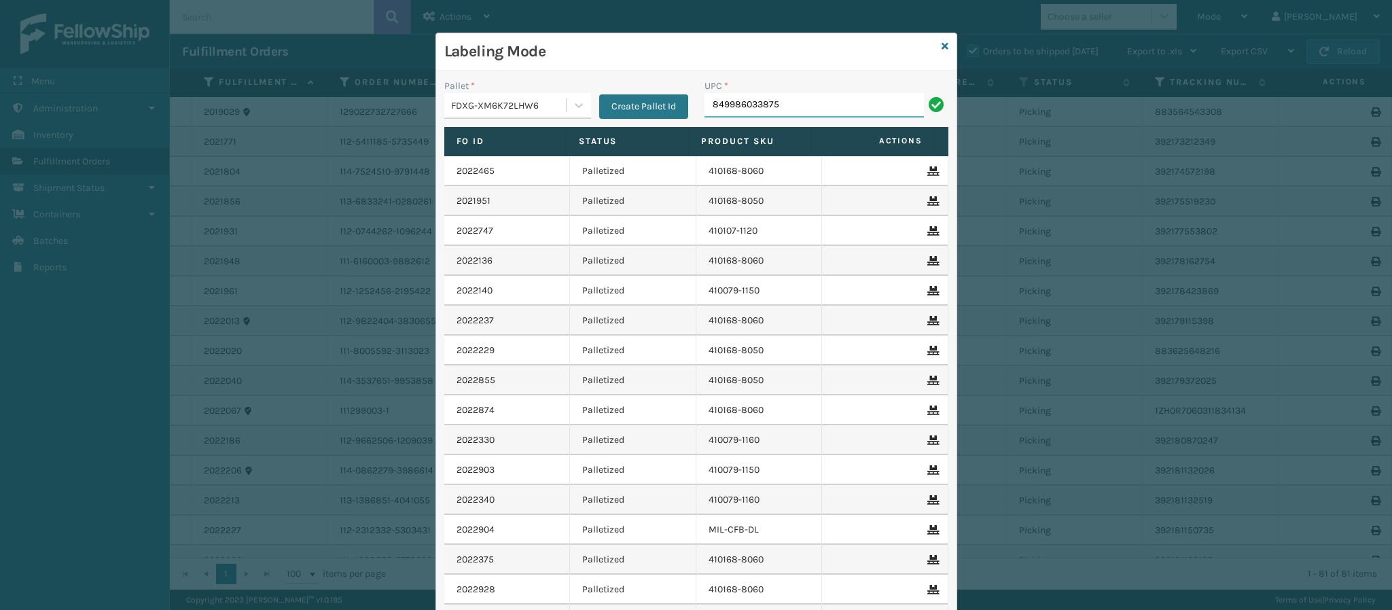
type input "849986033875"
type input "84998603387"
type input "8499860093"
type input "840985112622"
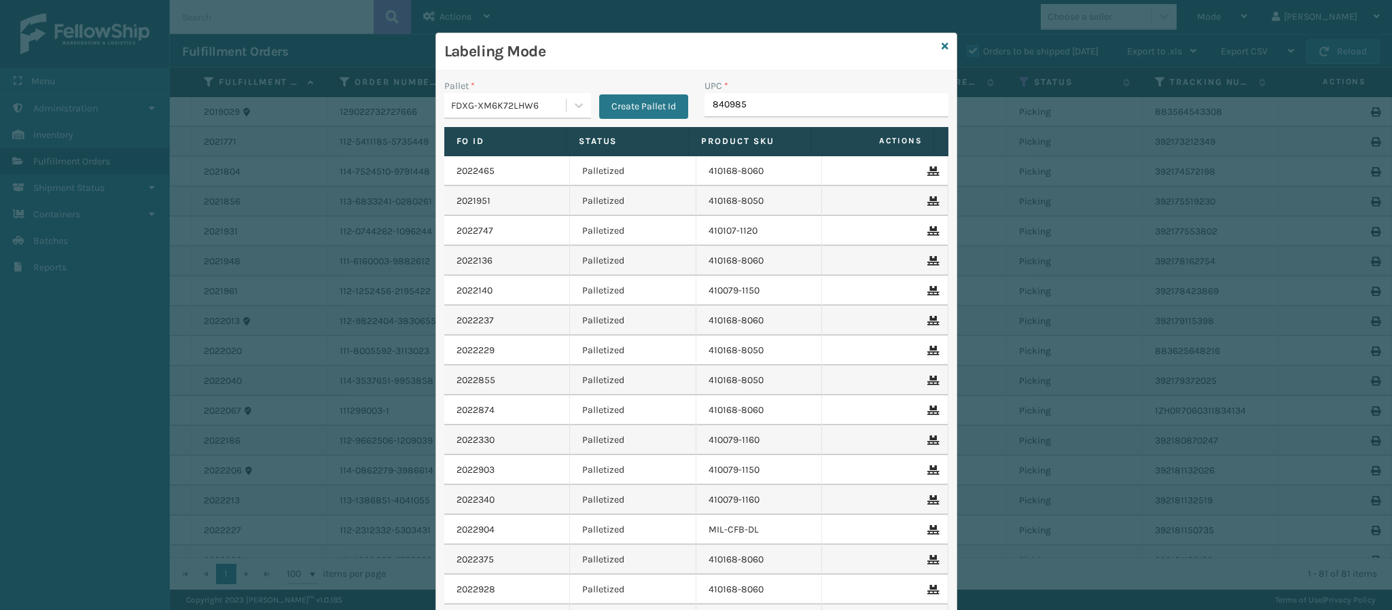
type input "8409851"
type input "8409851268"
type input "8500442345"
type input "8409851254"
type input "840985117559"
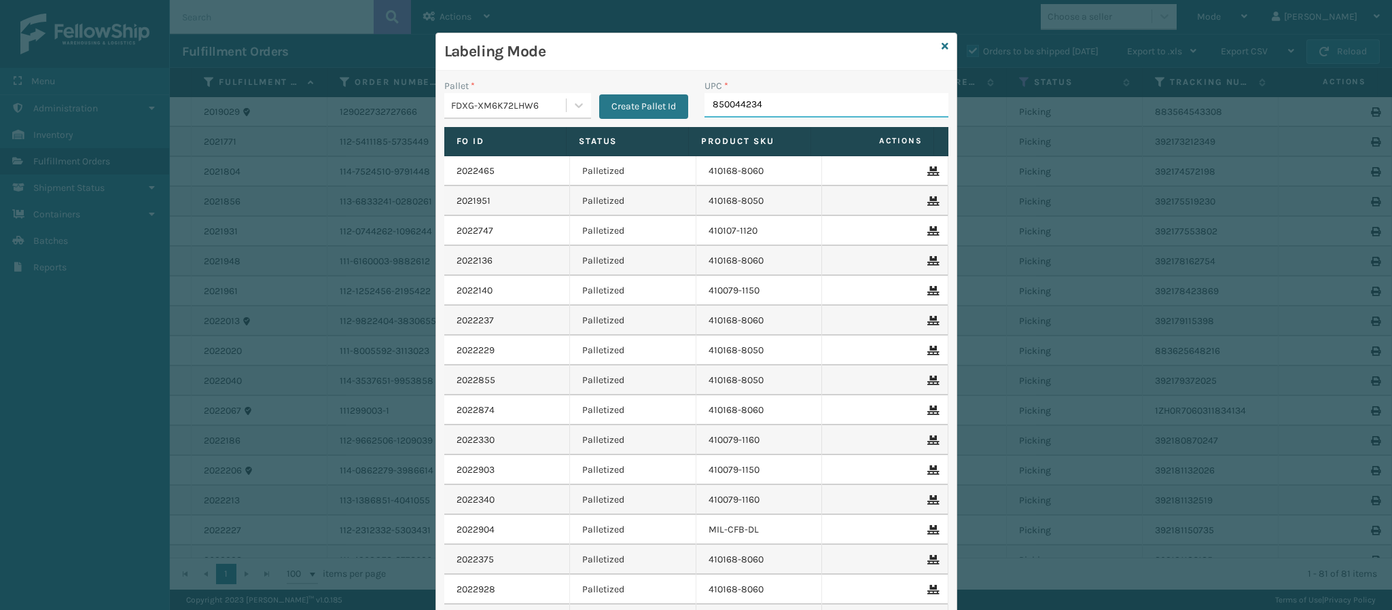
type input "8500442346"
type input "850044234684"
type input "840985126797"
type input "84098512679"
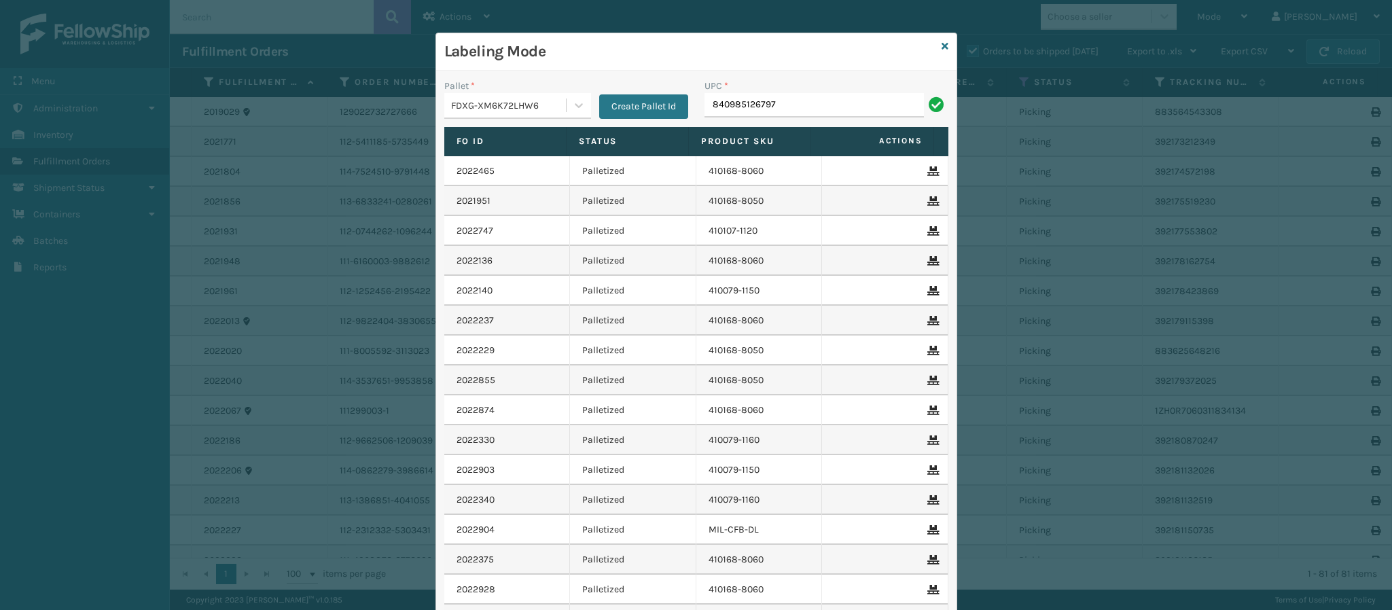
type input "840985126797"
type input "8409851267"
type input "840985124588"
type input "840985122546"
type input "84098512254"
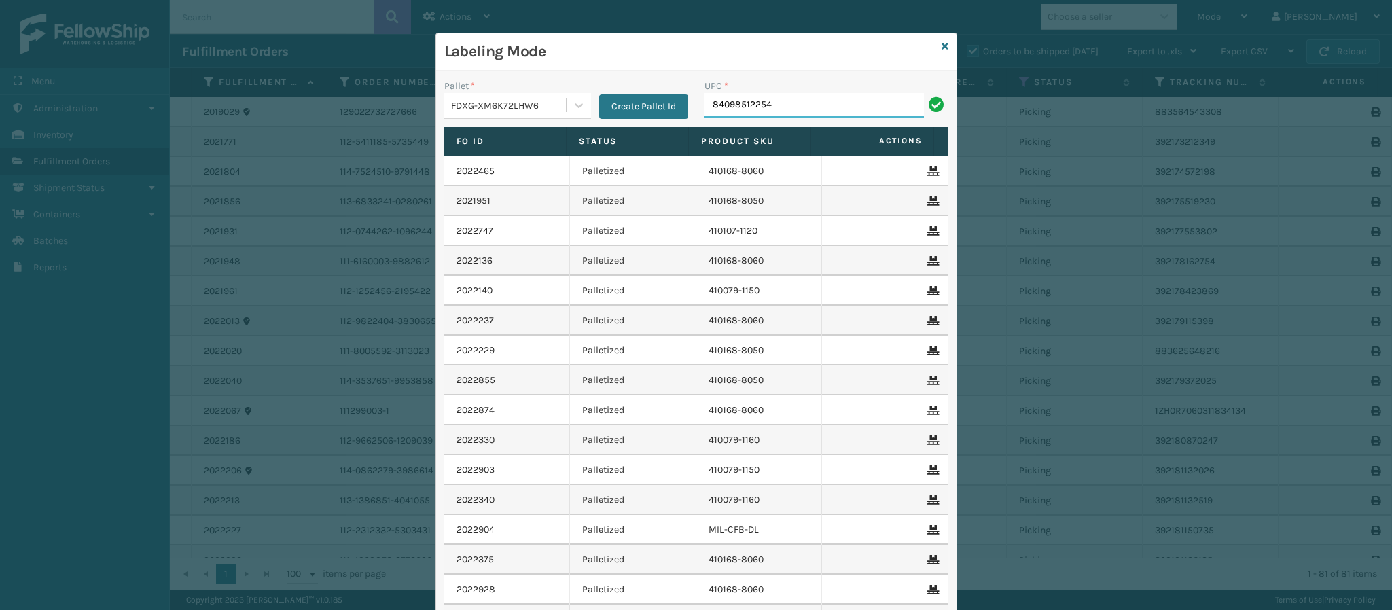
type input "840985122546"
type input "840985122522"
